Goal: Task Accomplishment & Management: Complete application form

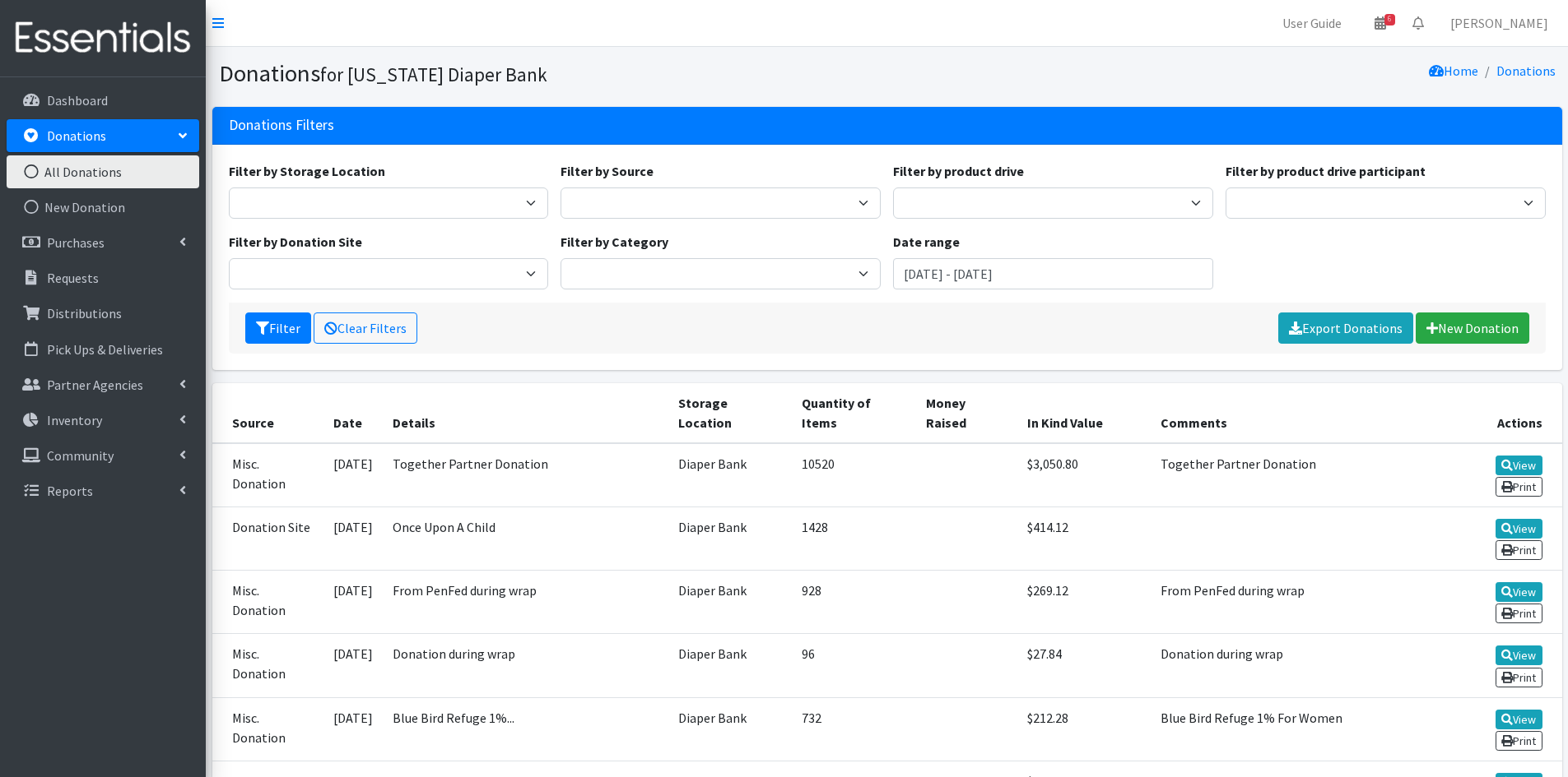
drag, startPoint x: 1580, startPoint y: 3, endPoint x: 1054, endPoint y: 64, distance: 529.5
click at [1054, 64] on div "Home Donations" at bounding box center [1224, 74] width 675 height 29
click at [119, 315] on link "Distributions" at bounding box center [103, 314] width 193 height 33
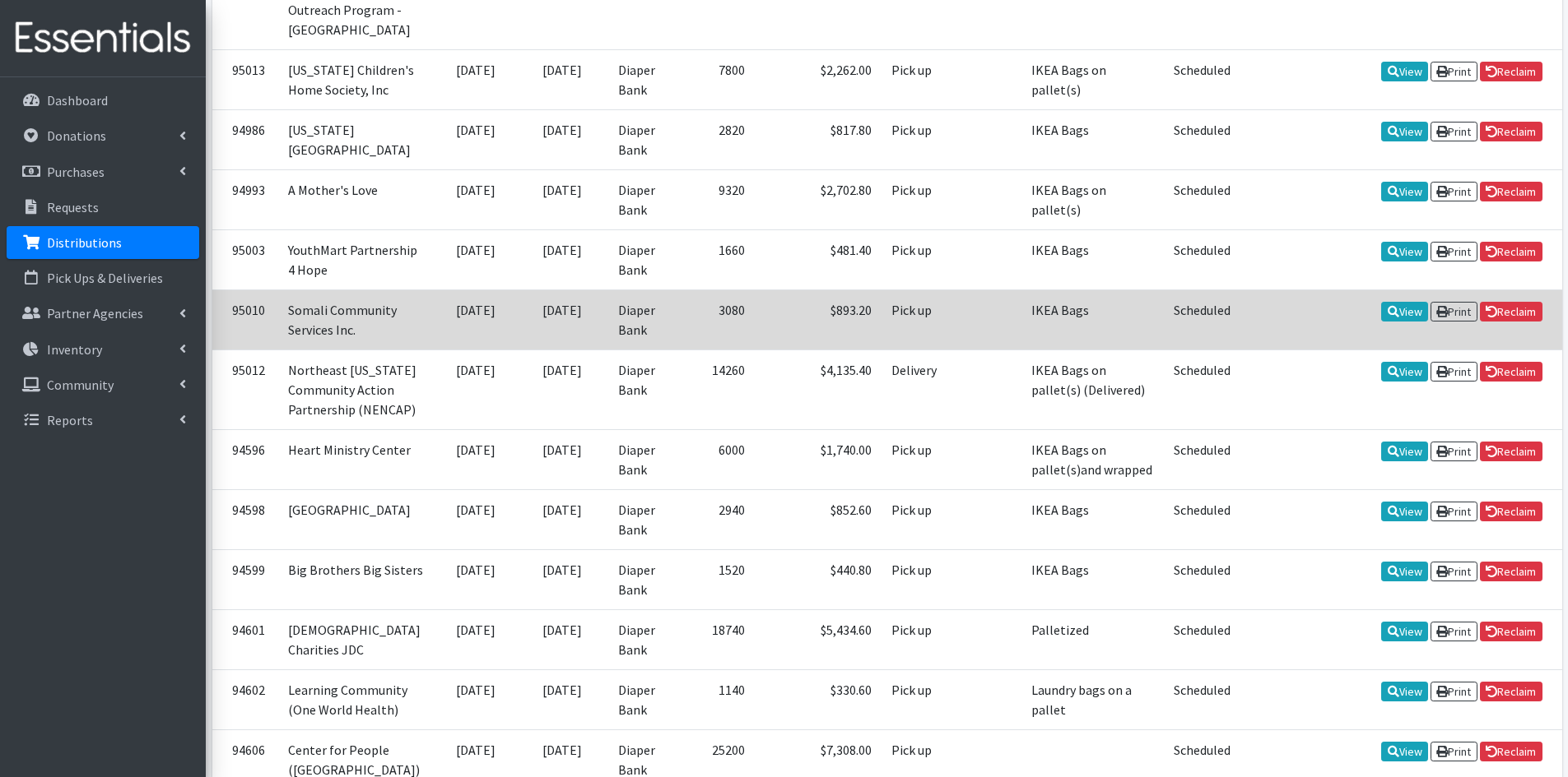
scroll to position [576, 0]
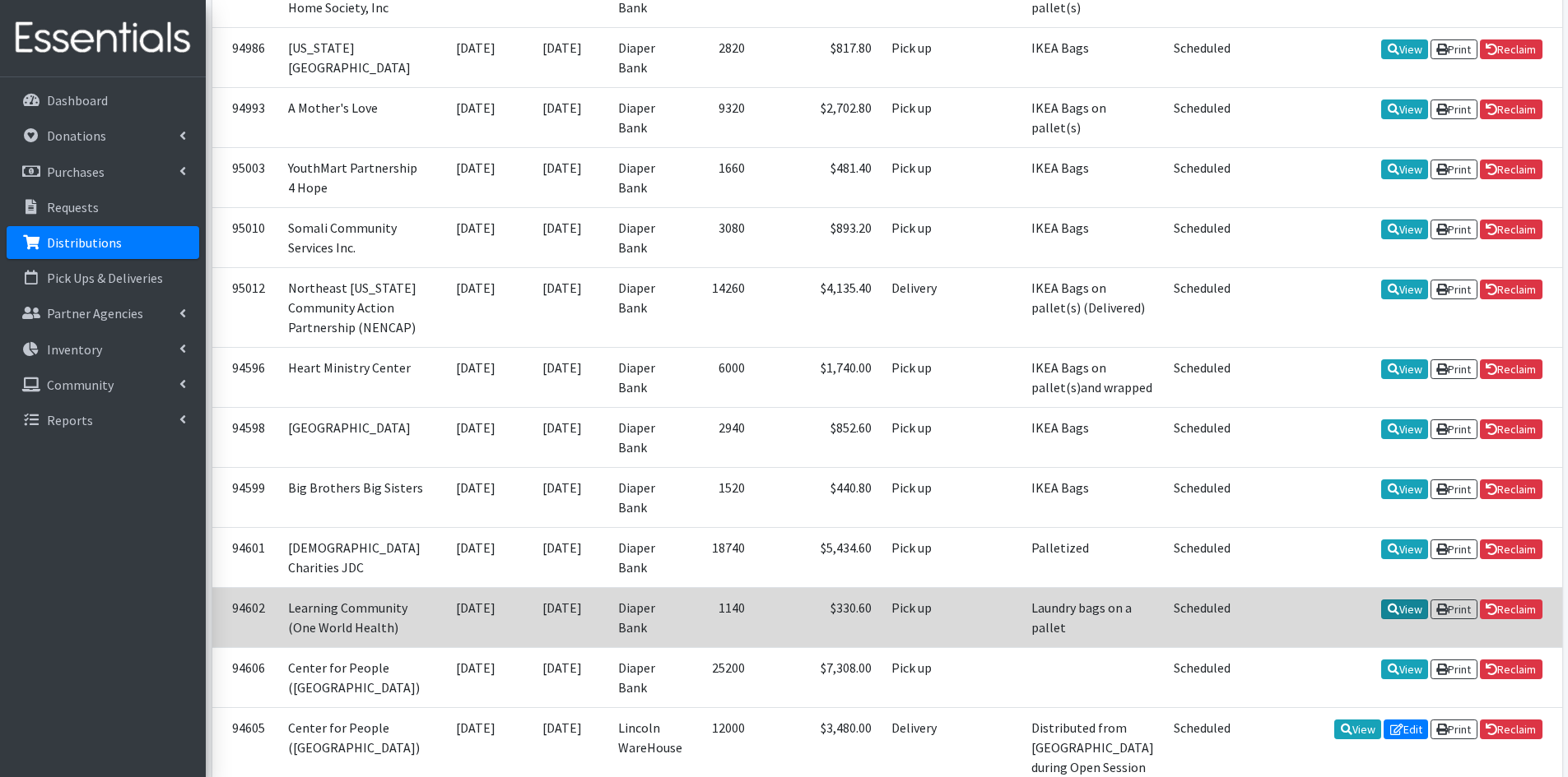
click at [1387, 604] on icon at bounding box center [1393, 610] width 12 height 12
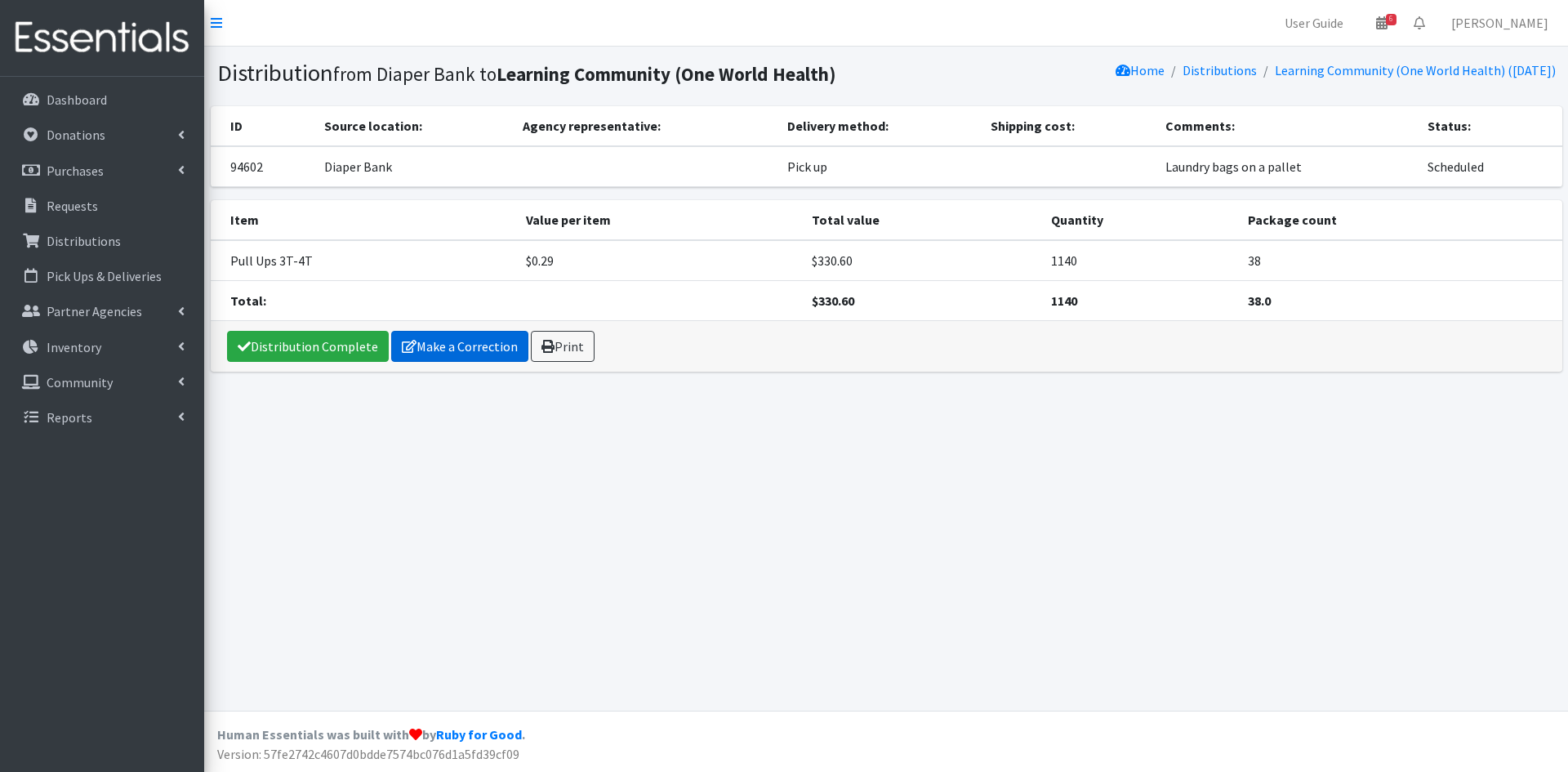
click at [411, 349] on link "Make a Correction" at bounding box center [459, 346] width 137 height 31
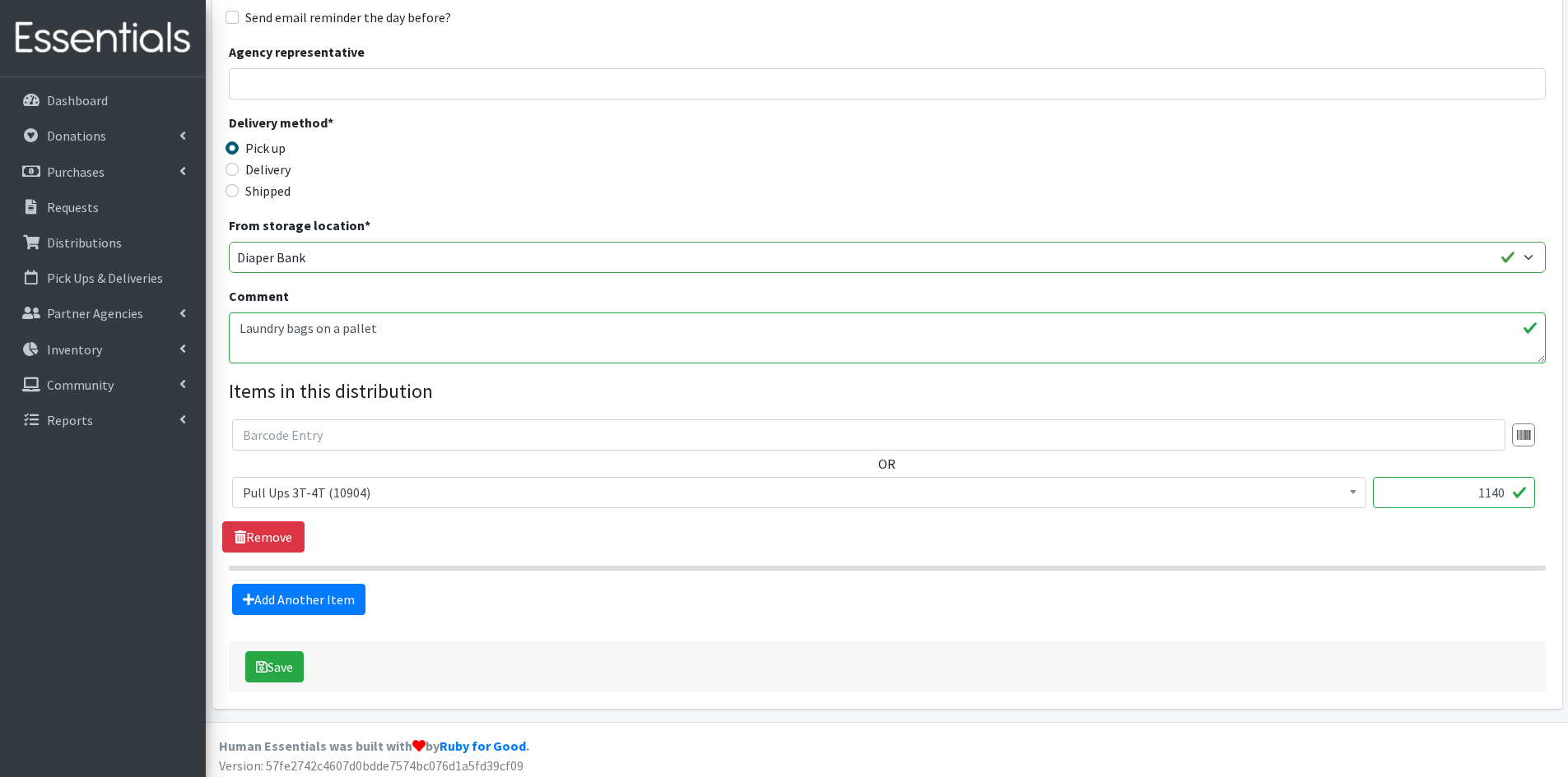
scroll to position [264, 0]
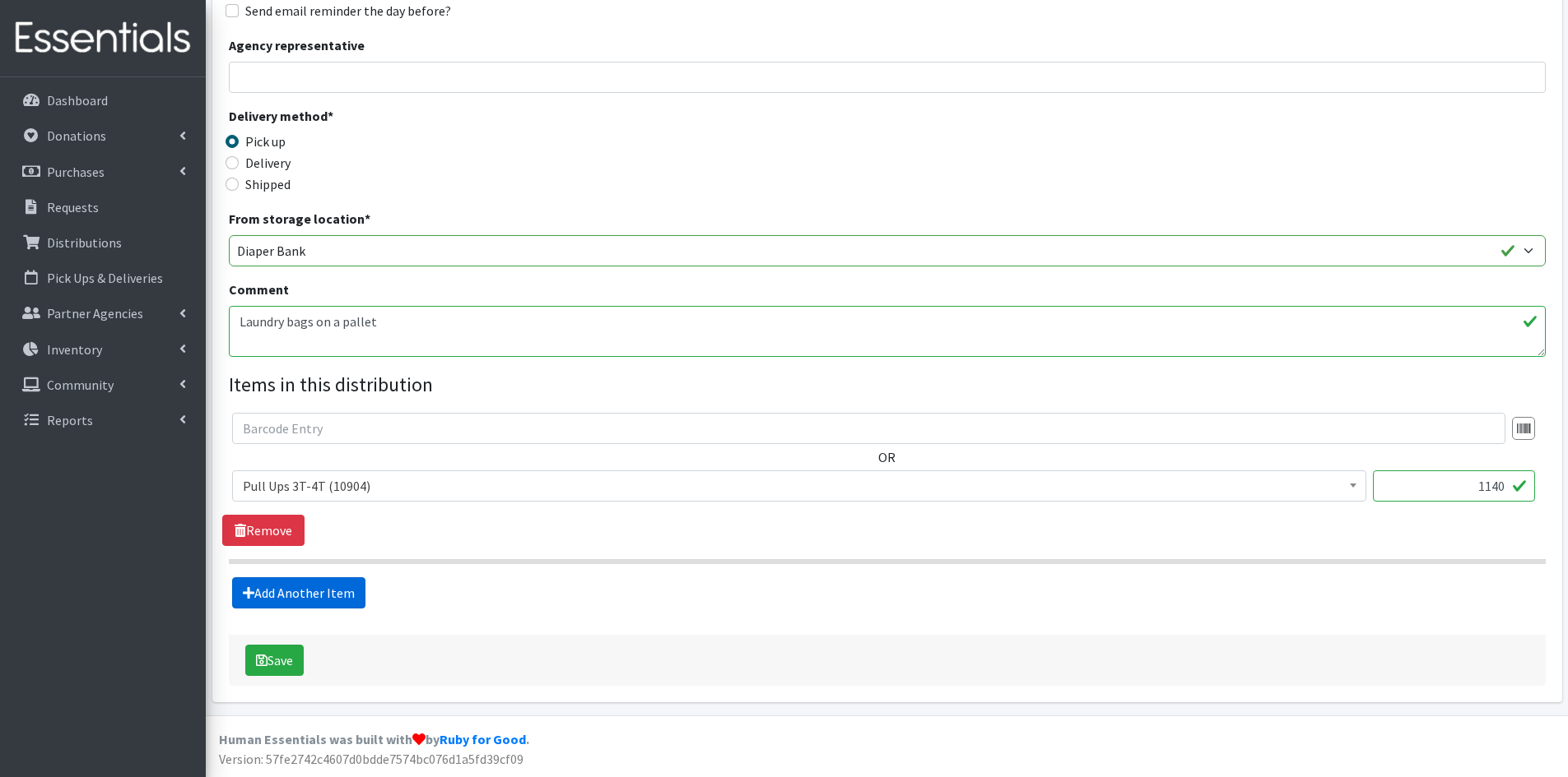
click at [295, 590] on link "Add Another Item" at bounding box center [299, 593] width 134 height 31
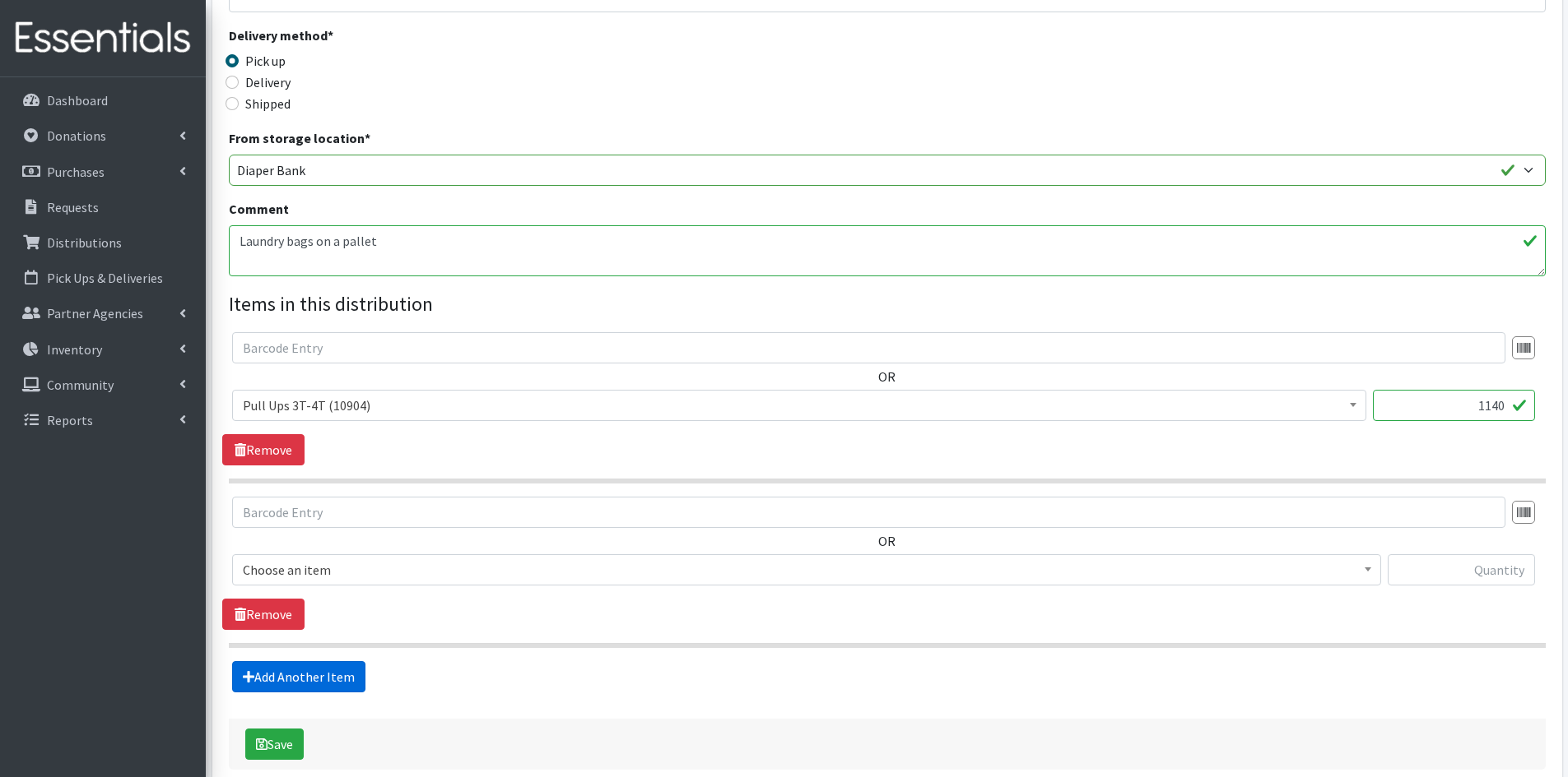
scroll to position [429, 0]
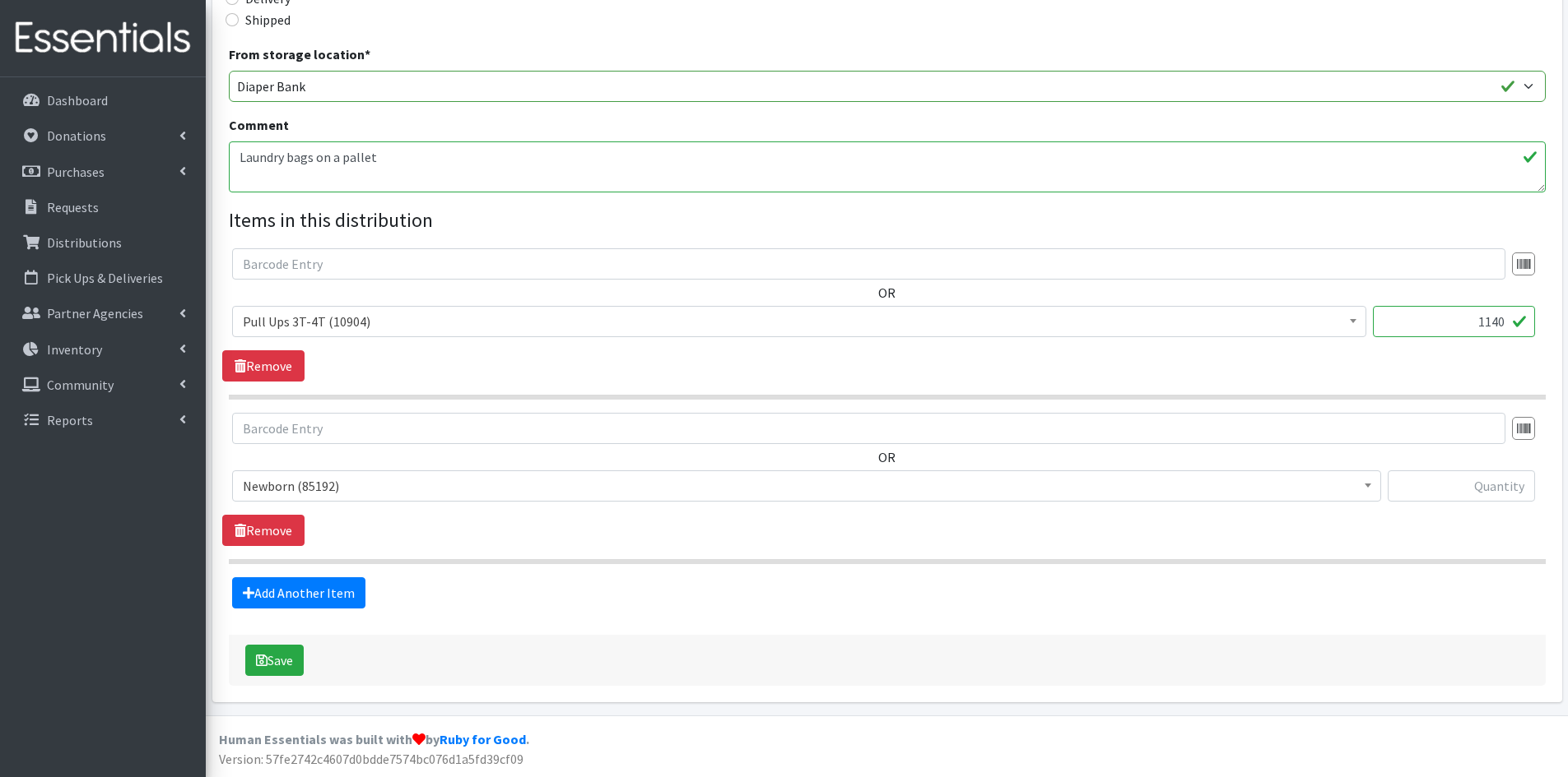
click at [313, 478] on span "Newborn (85192)" at bounding box center [806, 487] width 1128 height 23
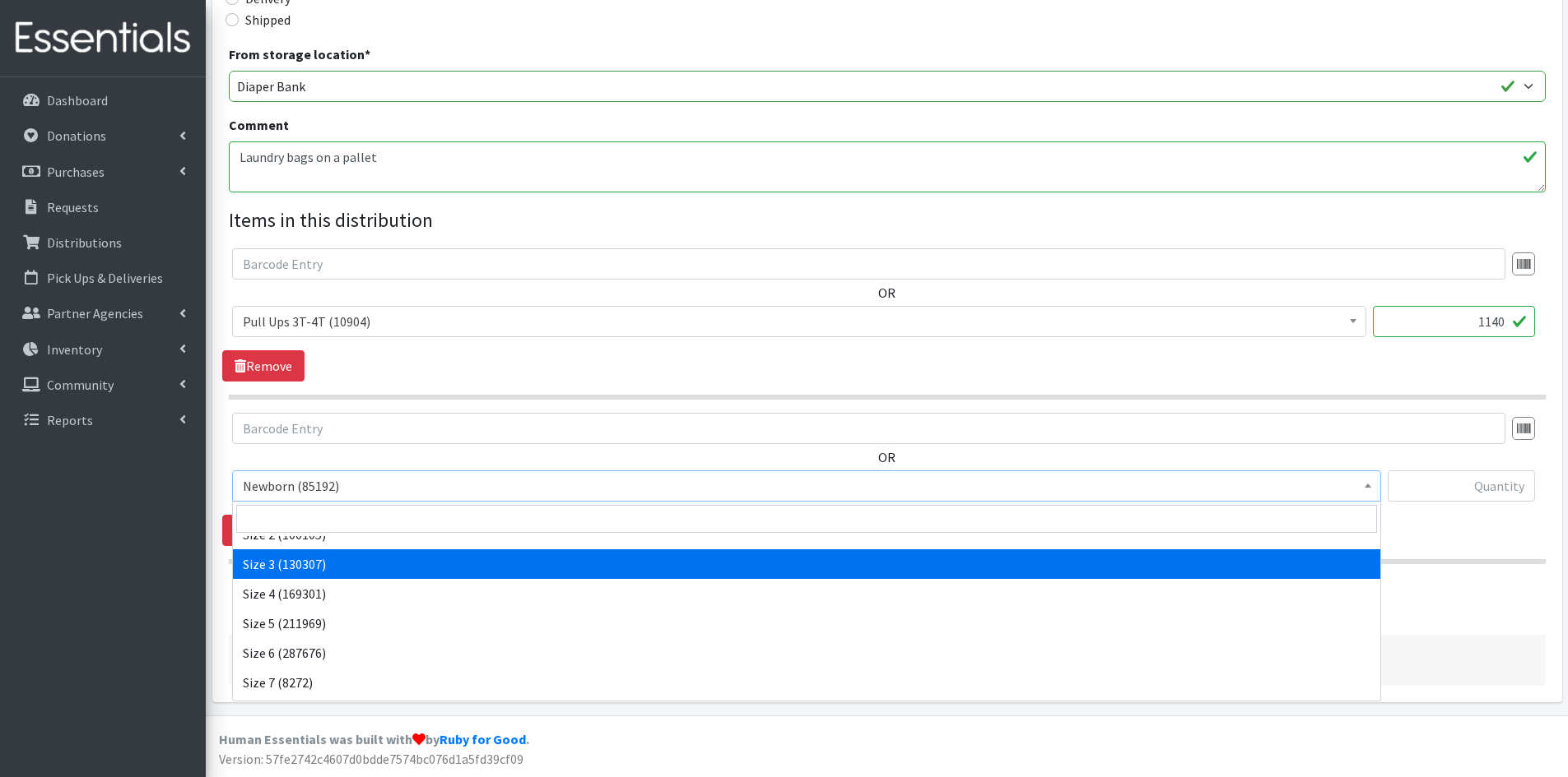
scroll to position [82, 0]
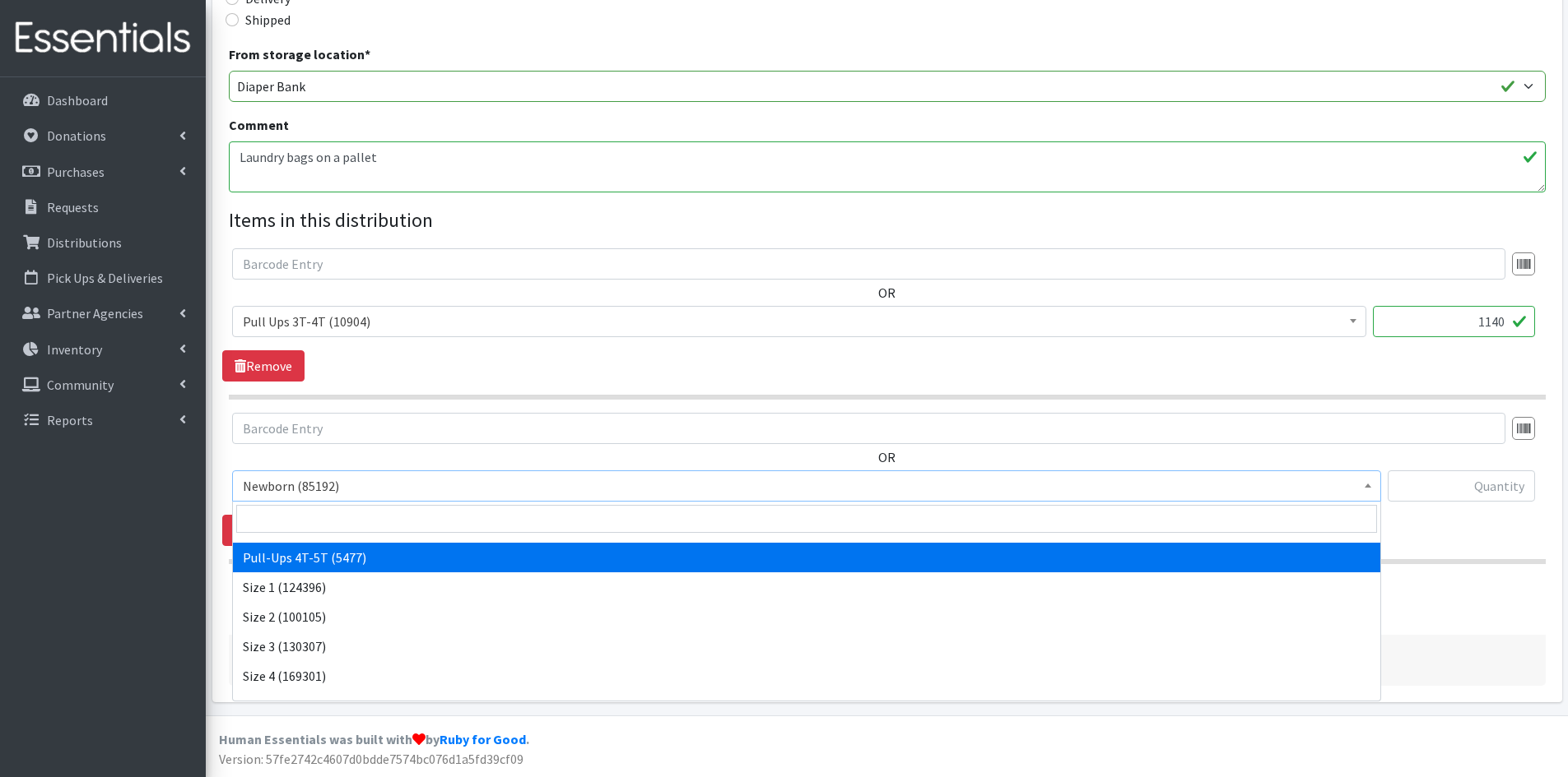
select select "14766"
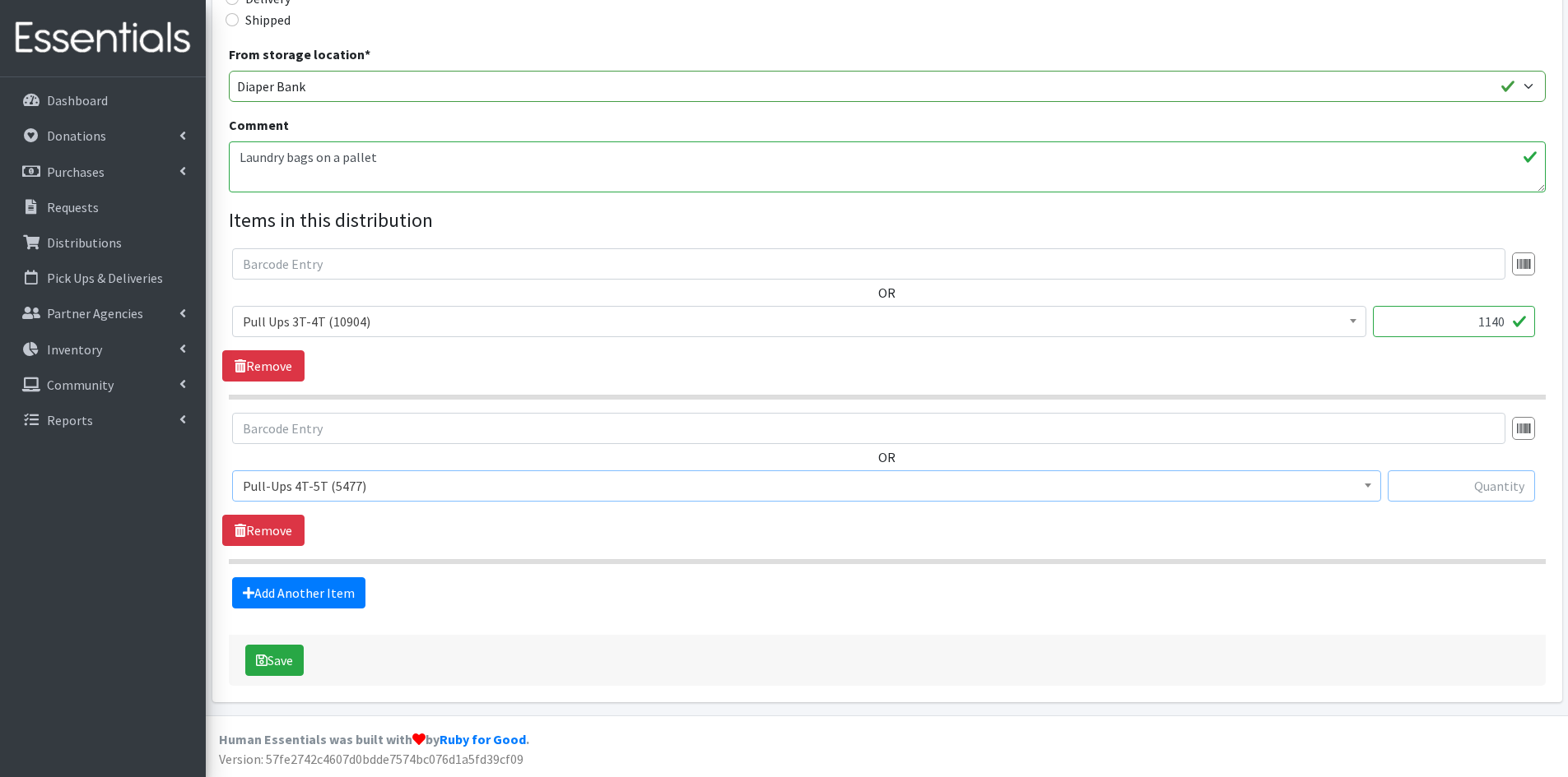
click at [1431, 490] on input "text" at bounding box center [1461, 486] width 147 height 31
click at [1463, 483] on input "text" at bounding box center [1461, 486] width 147 height 31
type input "1140"
click at [280, 587] on link "Add Another Item" at bounding box center [299, 593] width 134 height 31
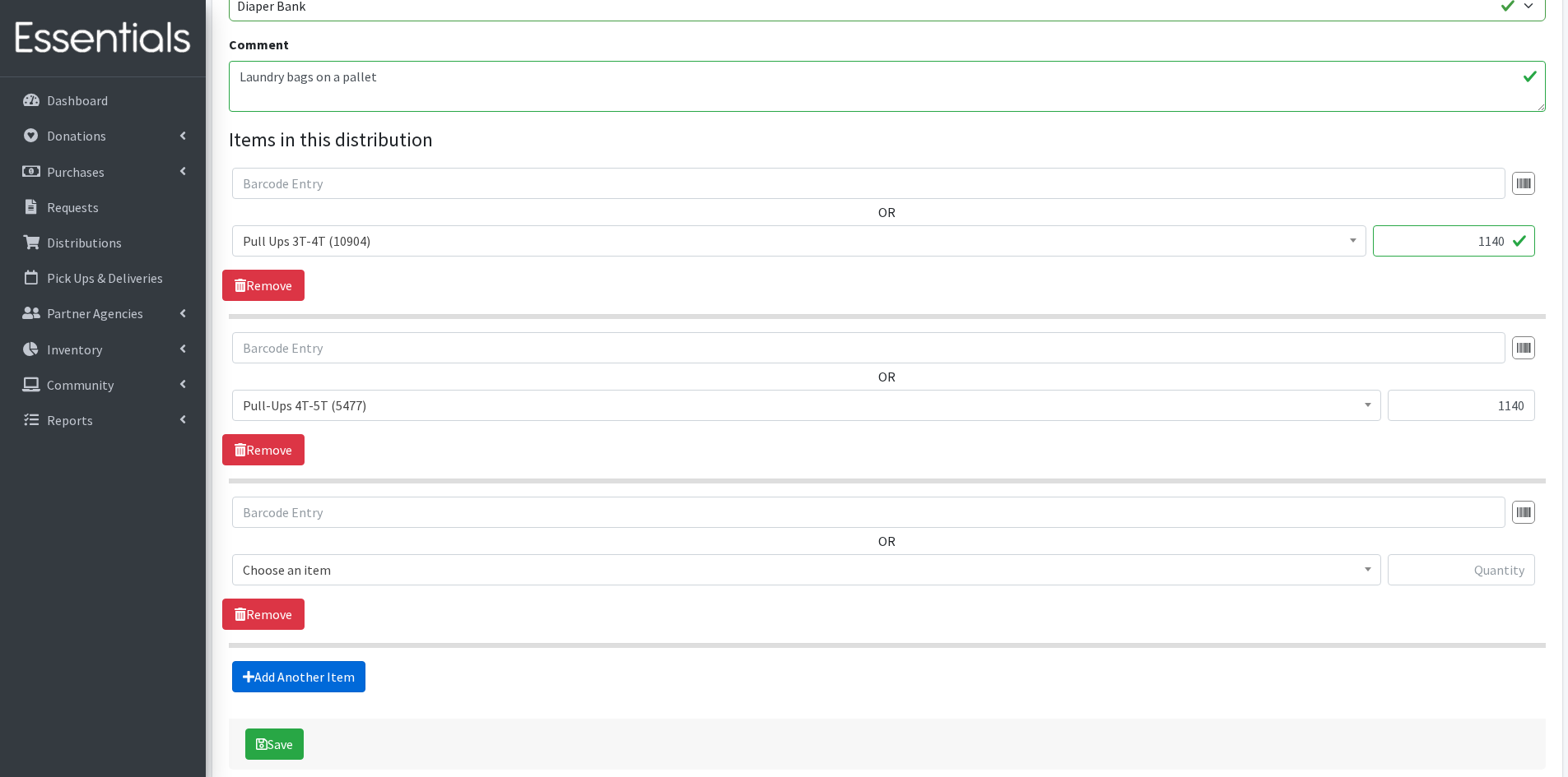
scroll to position [593, 0]
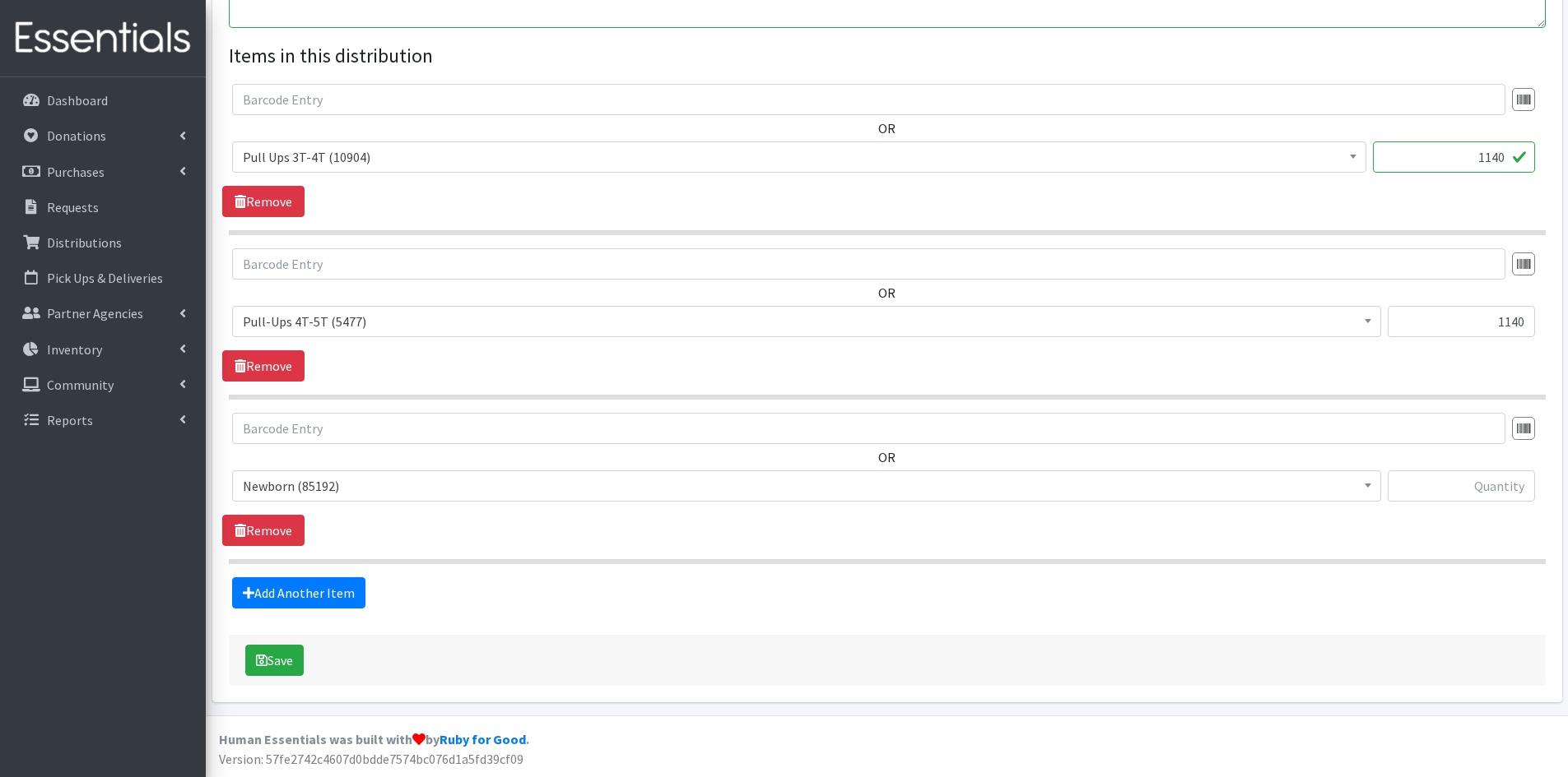
click at [307, 493] on span "Newborn (85192)" at bounding box center [806, 487] width 1128 height 23
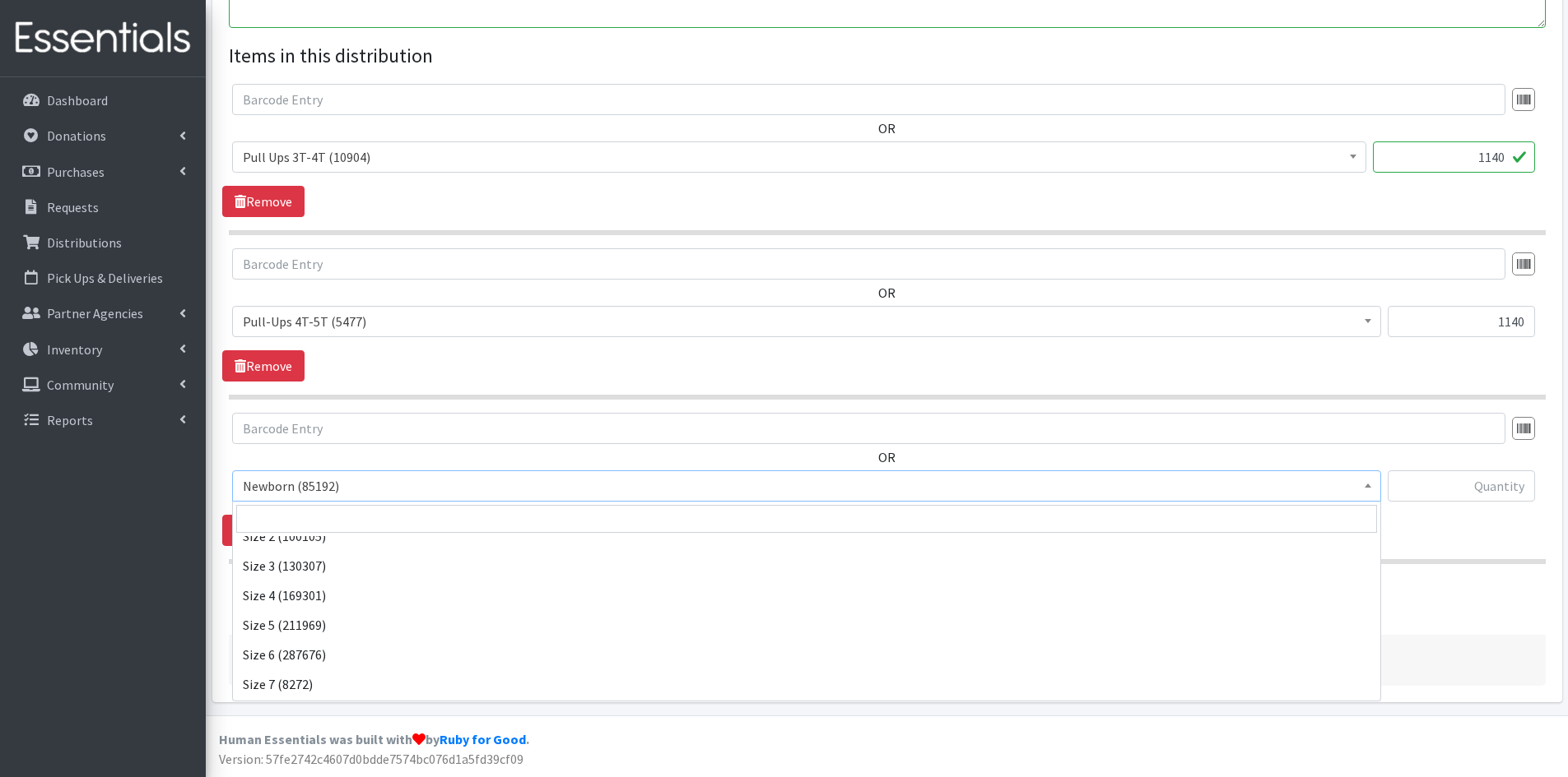
scroll to position [164, 0]
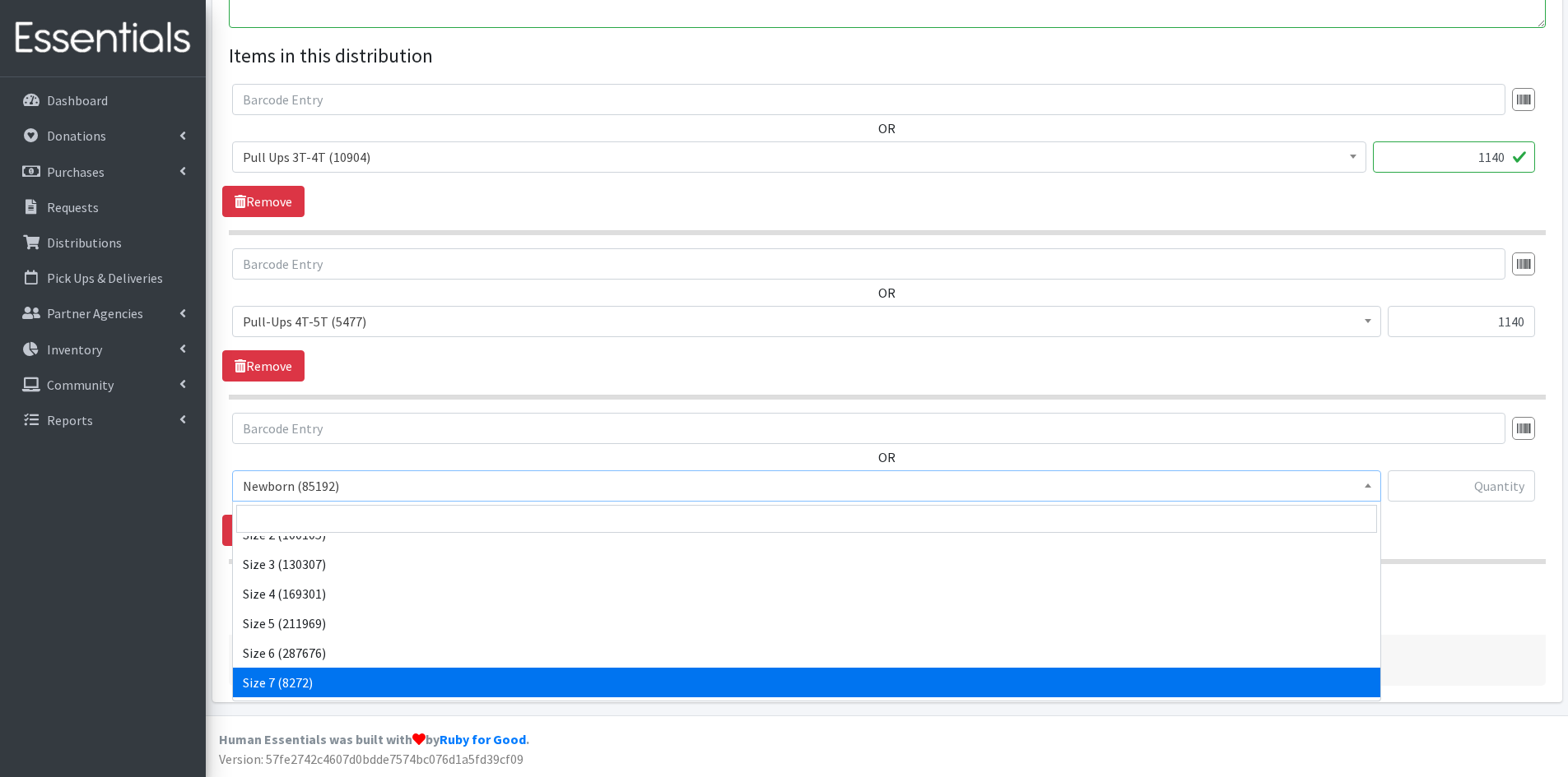
select select "3820"
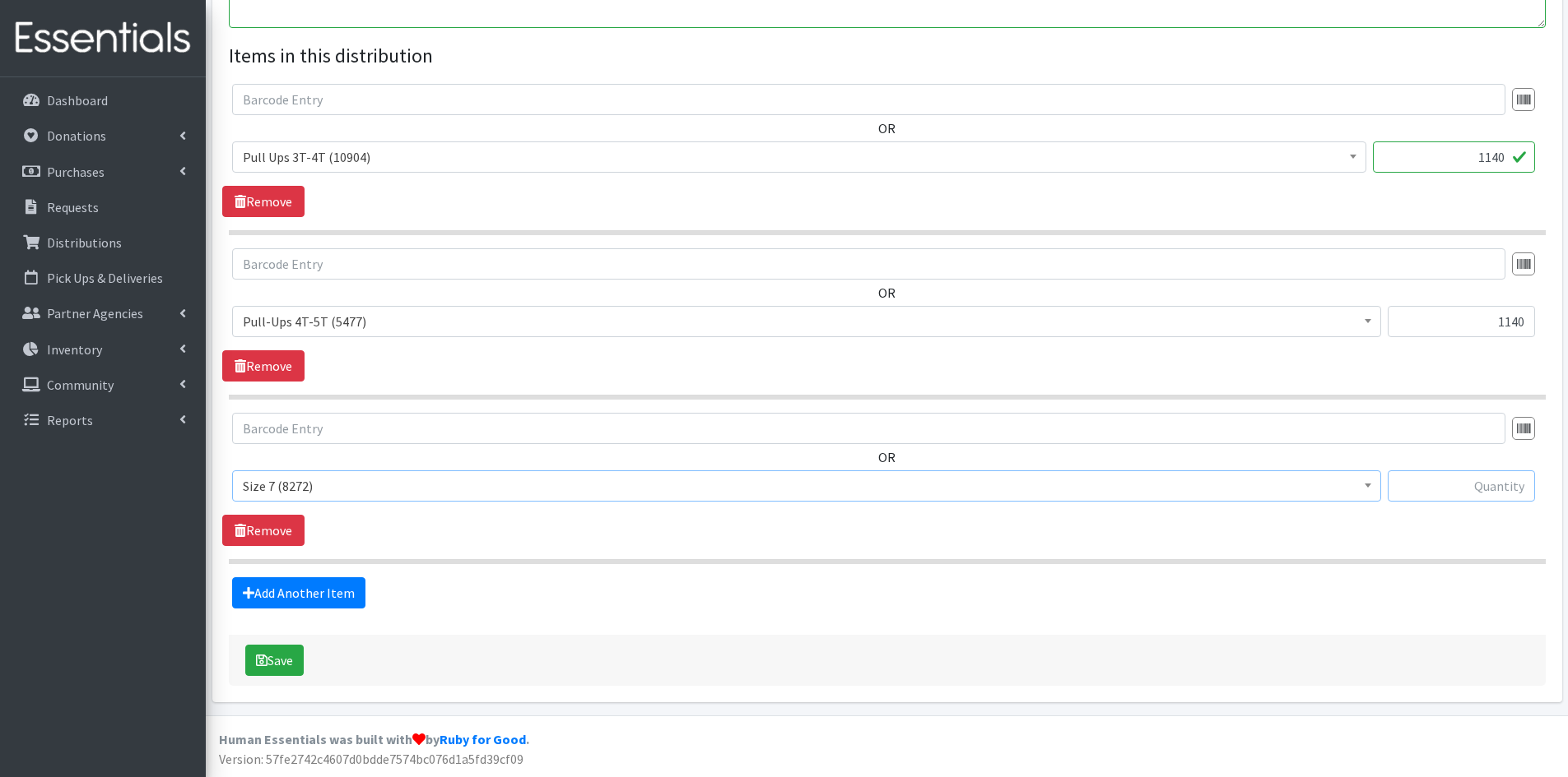
click at [1501, 491] on input "text" at bounding box center [1461, 486] width 147 height 31
type input "2280"
click at [286, 667] on button "Save" at bounding box center [274, 661] width 58 height 31
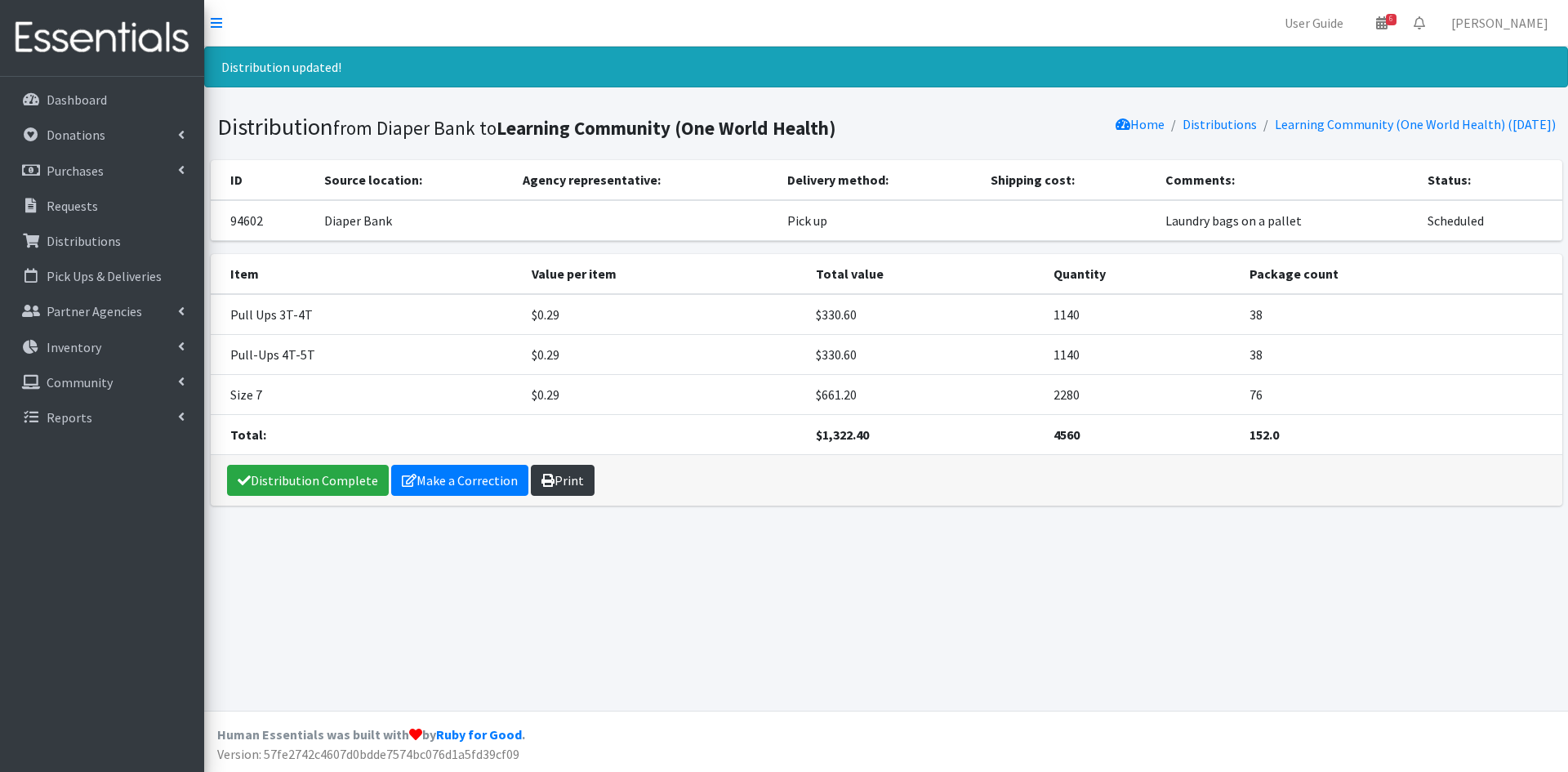
click at [585, 490] on link "Print" at bounding box center [563, 481] width 63 height 31
